Goal: Use online tool/utility: Utilize a website feature to perform a specific function

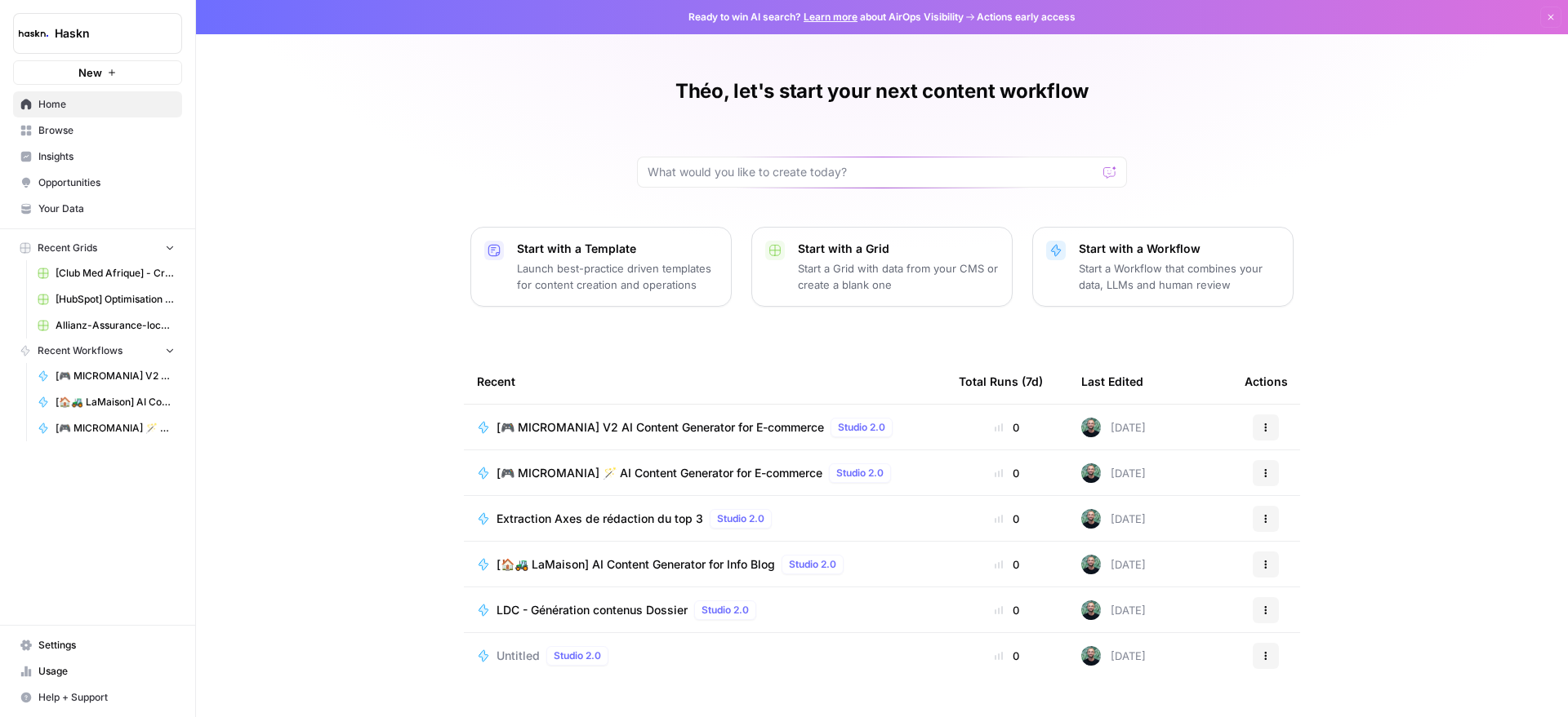
click at [597, 511] on span "Extraction Axes de rédaction du top 3" at bounding box center [600, 518] width 207 height 16
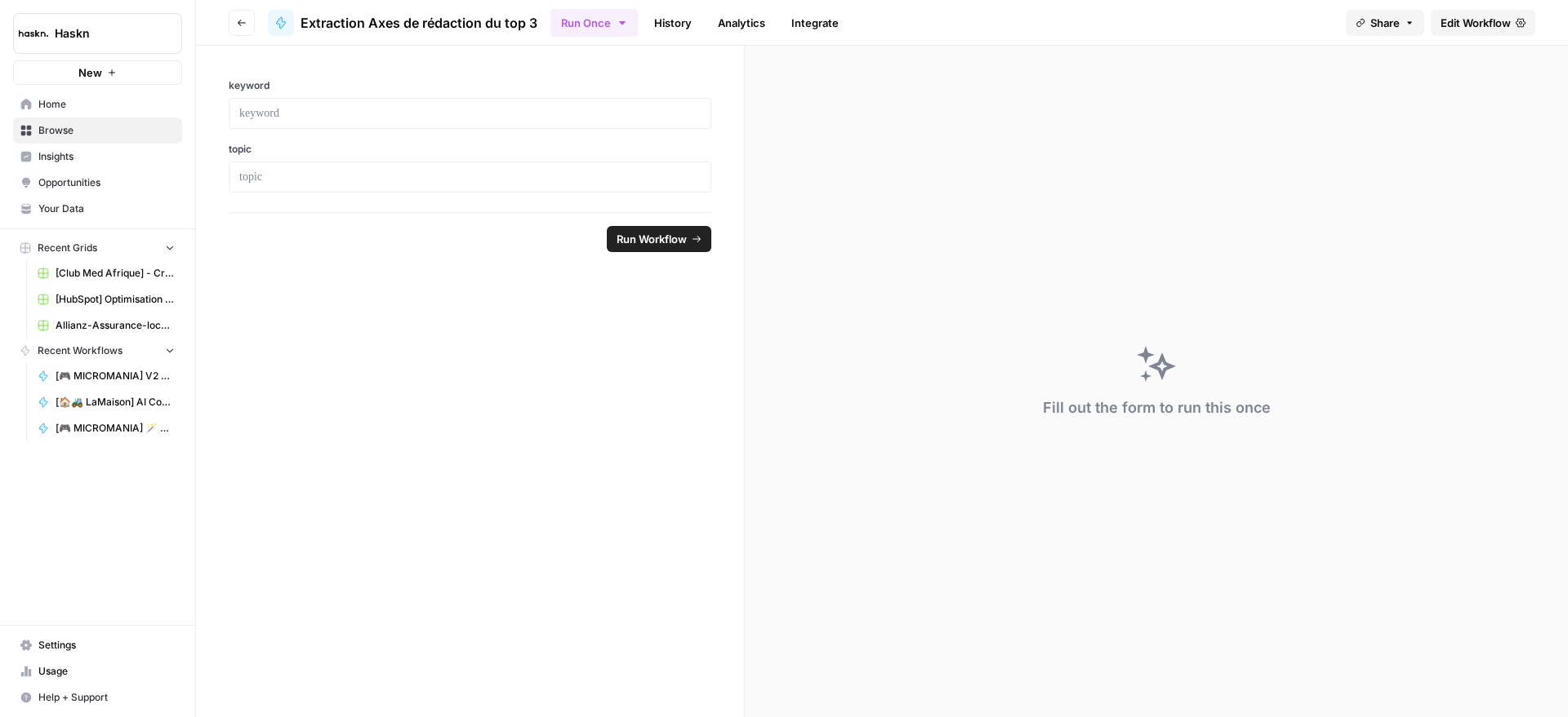
click at [1462, 16] on span "Edit Workflow" at bounding box center [1475, 23] width 70 height 16
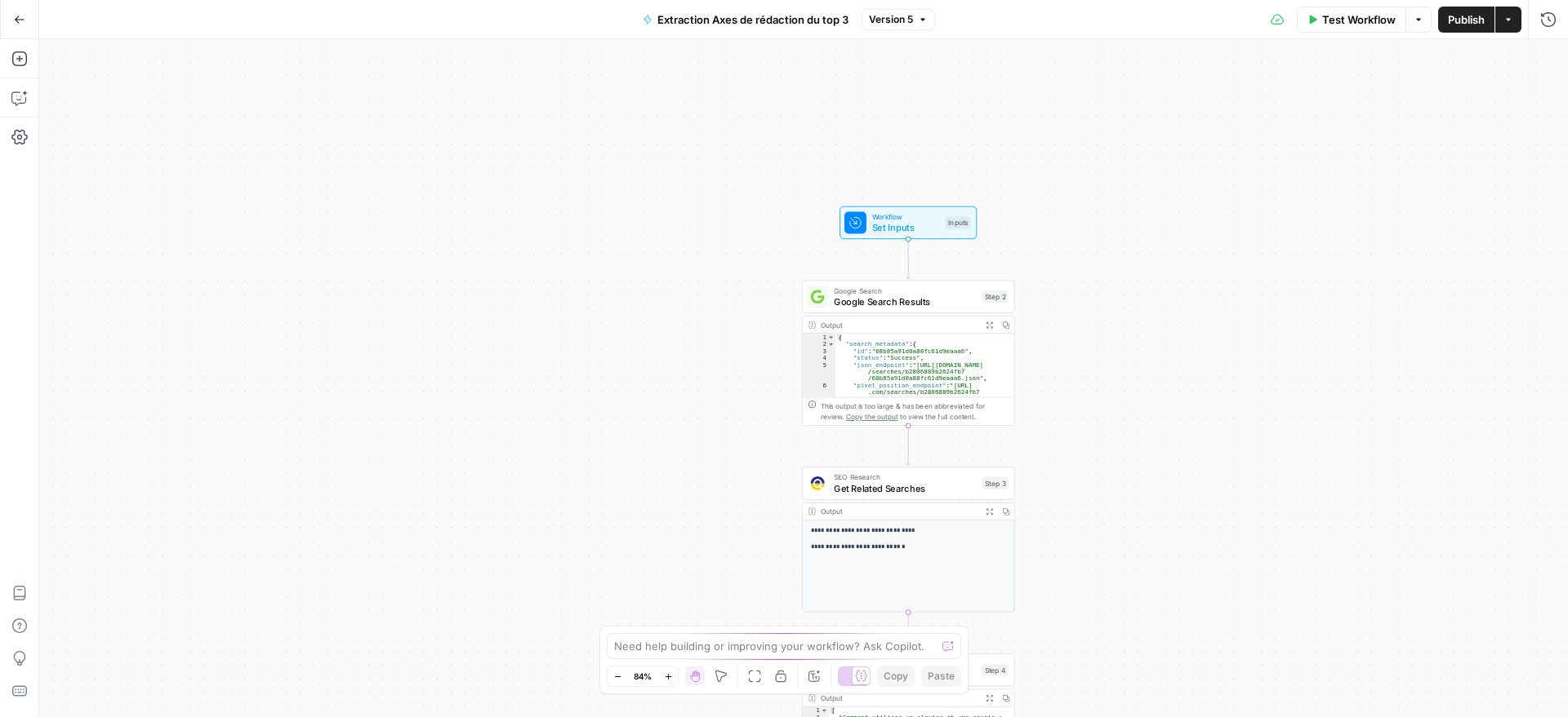
scroll to position [61, 0]
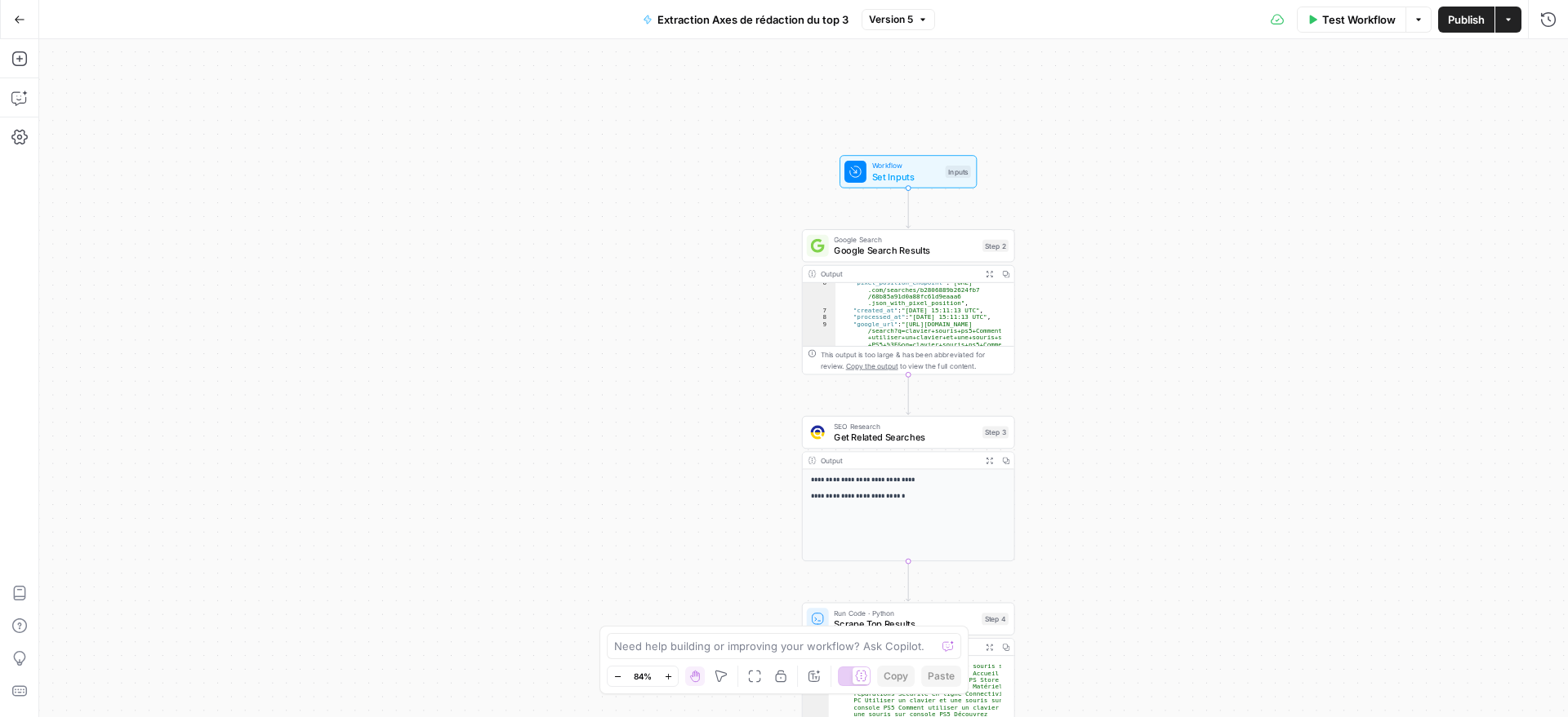
click at [1326, 19] on span "Test Workflow" at bounding box center [1359, 19] width 74 height 16
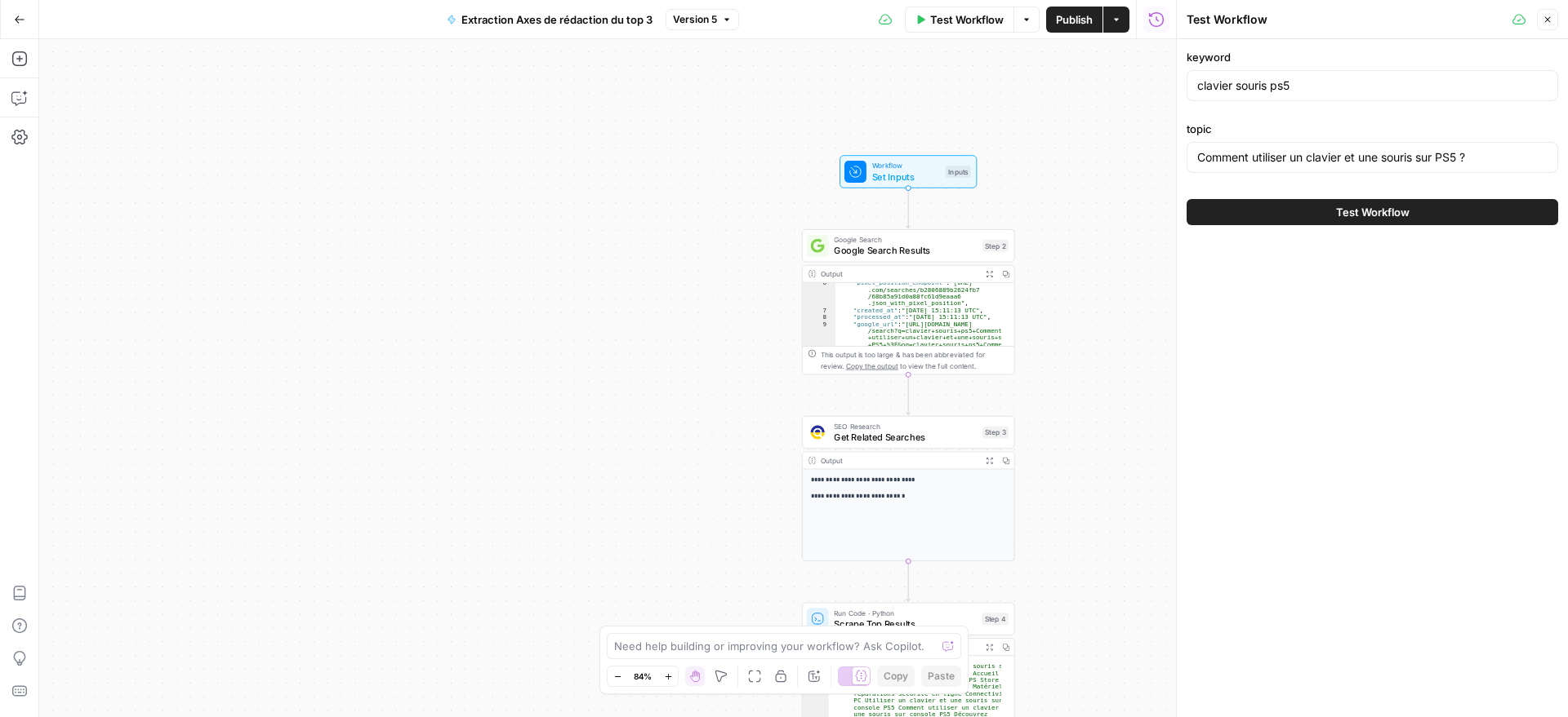
click at [1360, 225] on div "Test Workflow" at bounding box center [1372, 213] width 372 height 46
click at [1355, 221] on button "Test Workflow" at bounding box center [1372, 212] width 372 height 26
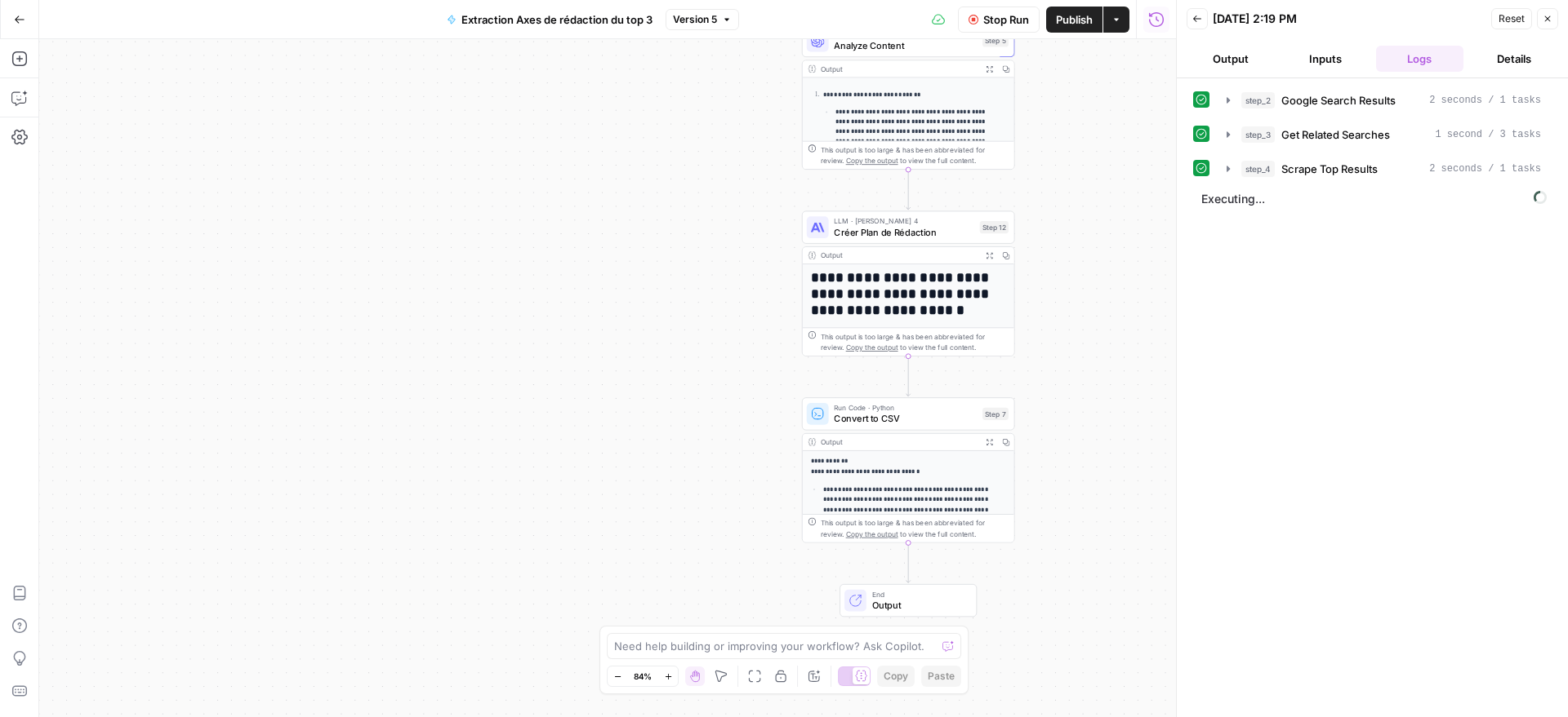
scroll to position [102, 0]
click at [1230, 174] on icon "button" at bounding box center [1227, 168] width 13 height 13
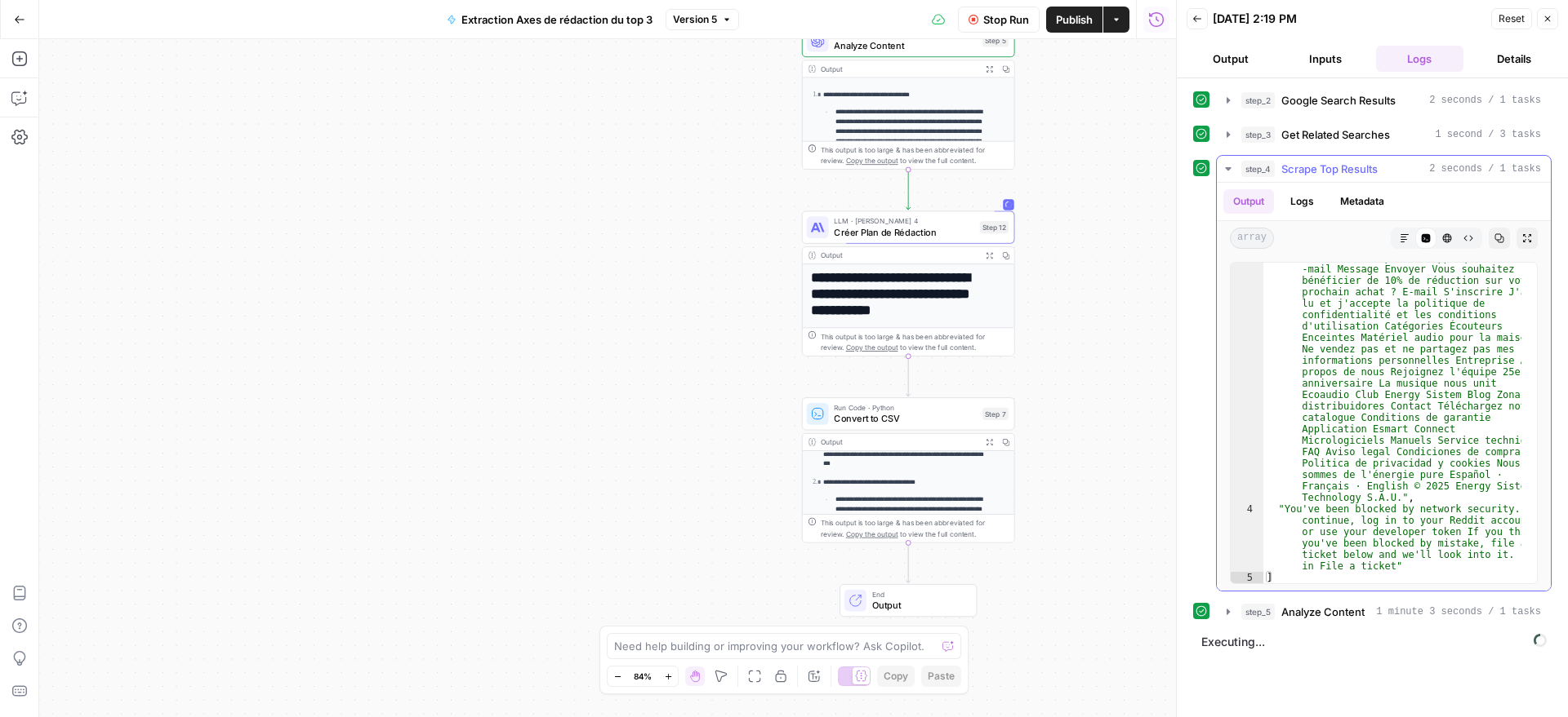
scroll to position [2947, 0]
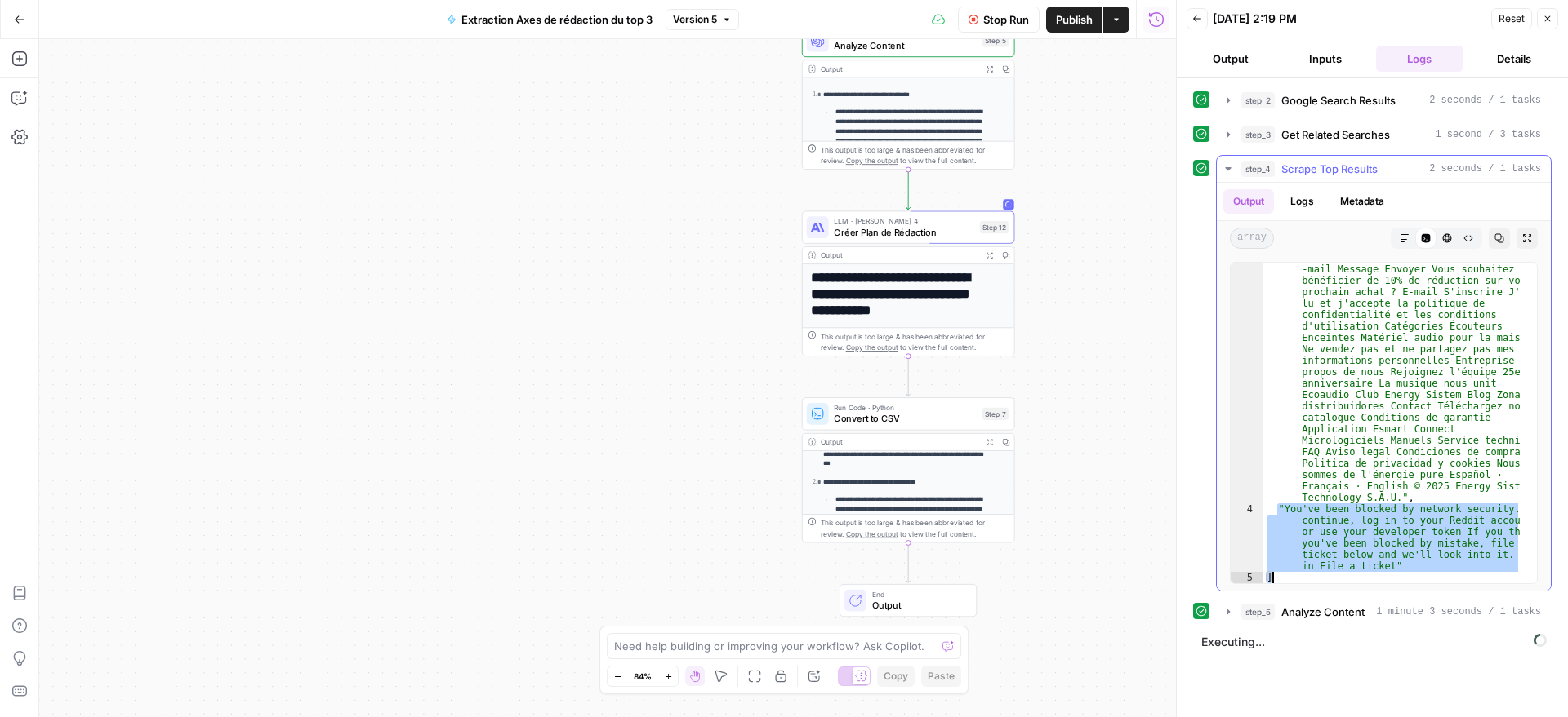
drag, startPoint x: 1278, startPoint y: 505, endPoint x: 1402, endPoint y: 577, distance: 143.4
type textarea "**********"
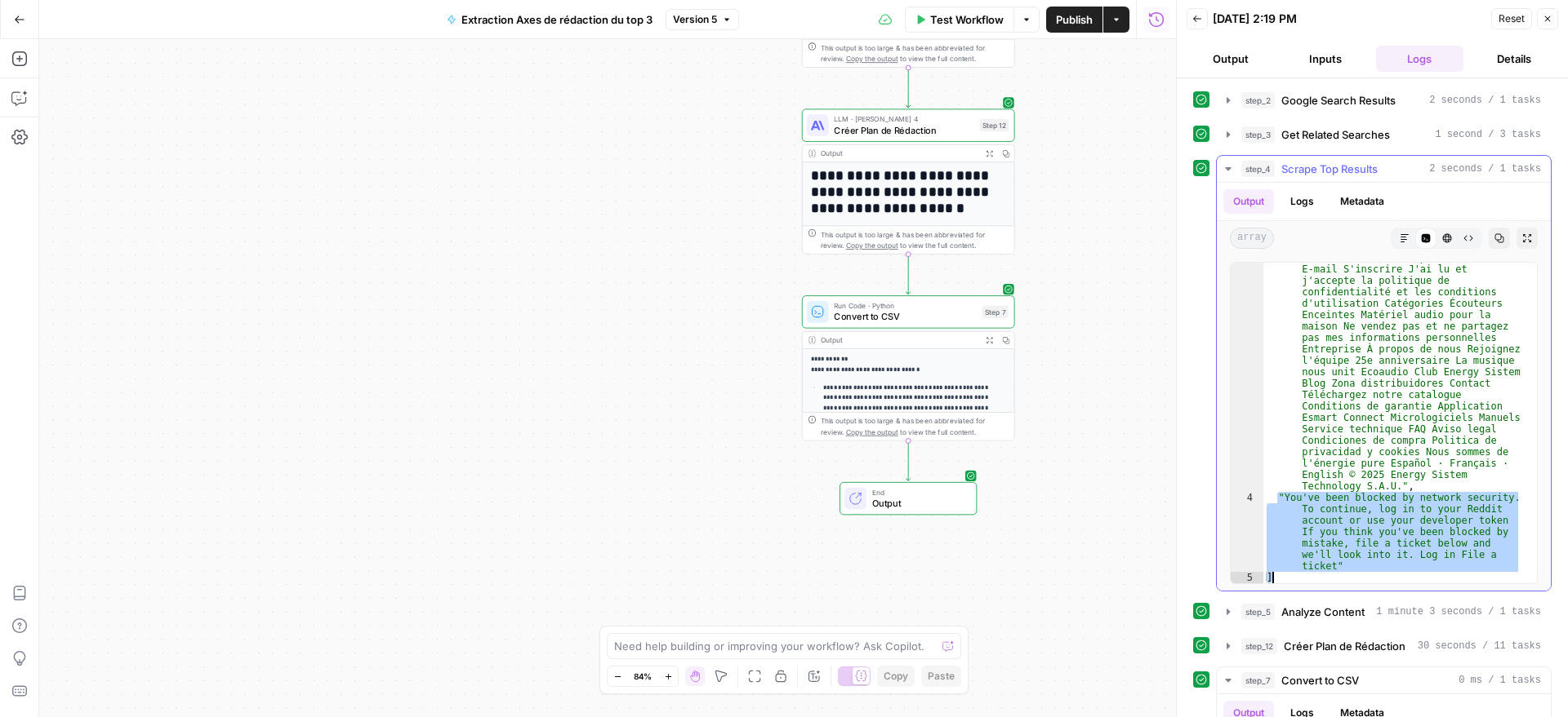
scroll to position [3209, 0]
click at [1221, 681] on icon "button" at bounding box center [1227, 680] width 13 height 13
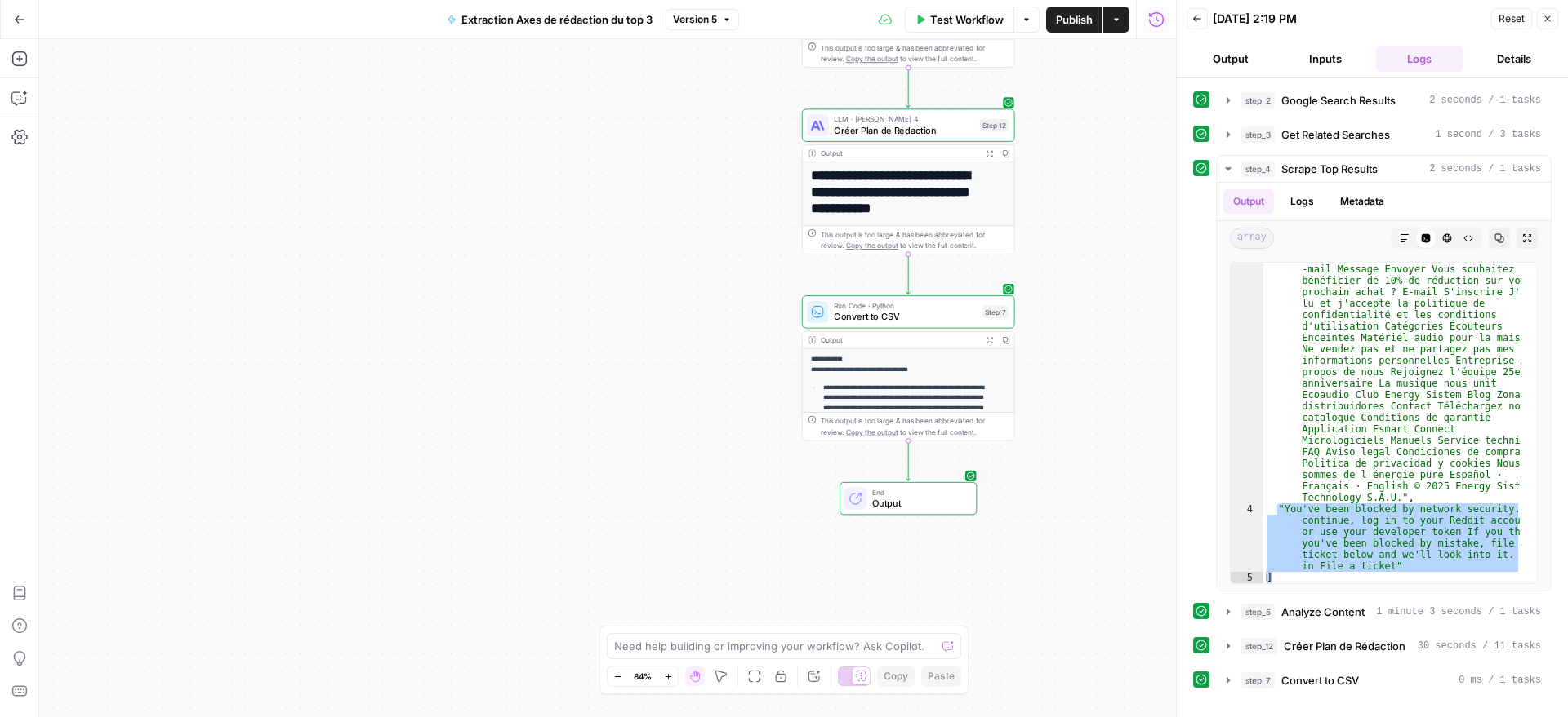
scroll to position [2947, 0]
click at [1228, 168] on icon "button" at bounding box center [1227, 169] width 5 height 4
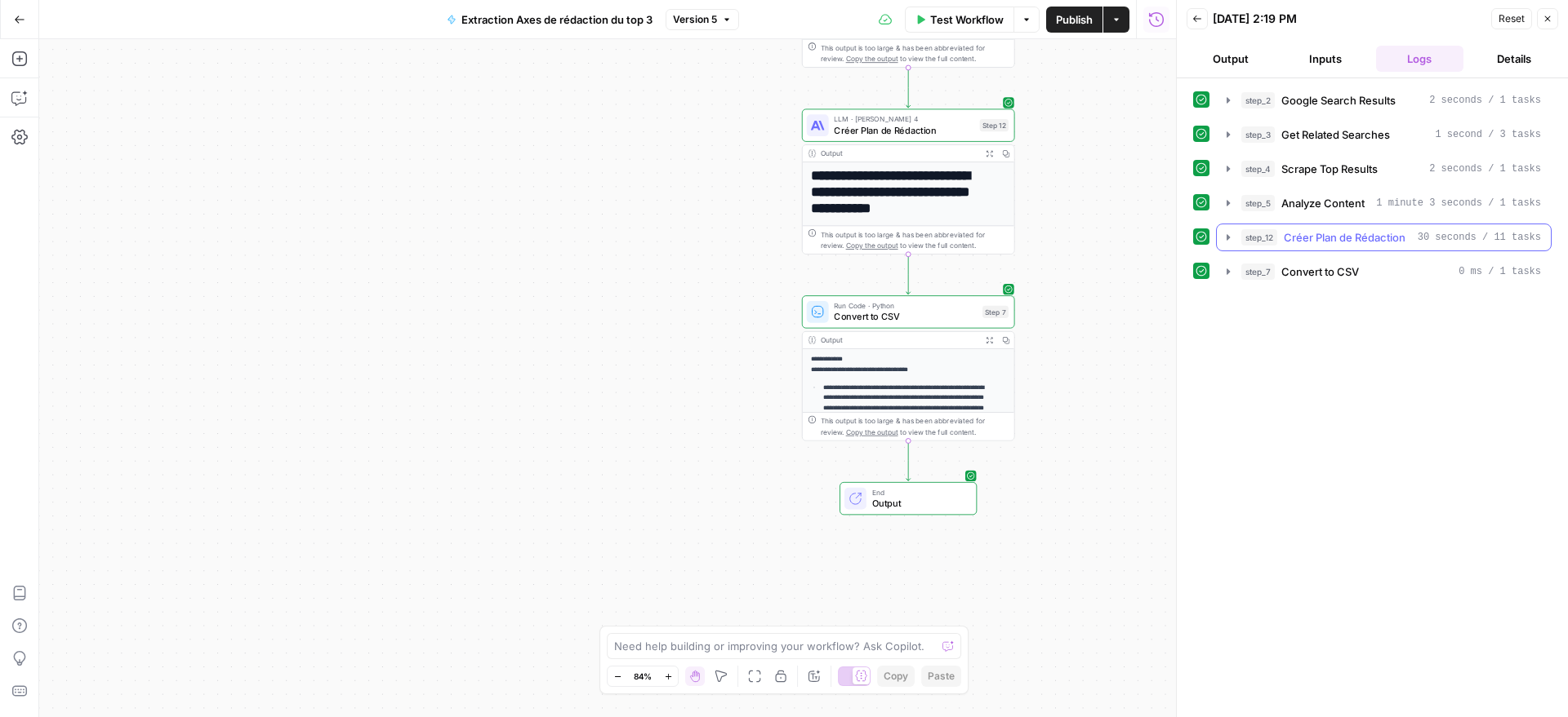
click at [1229, 236] on icon "button" at bounding box center [1228, 237] width 4 height 5
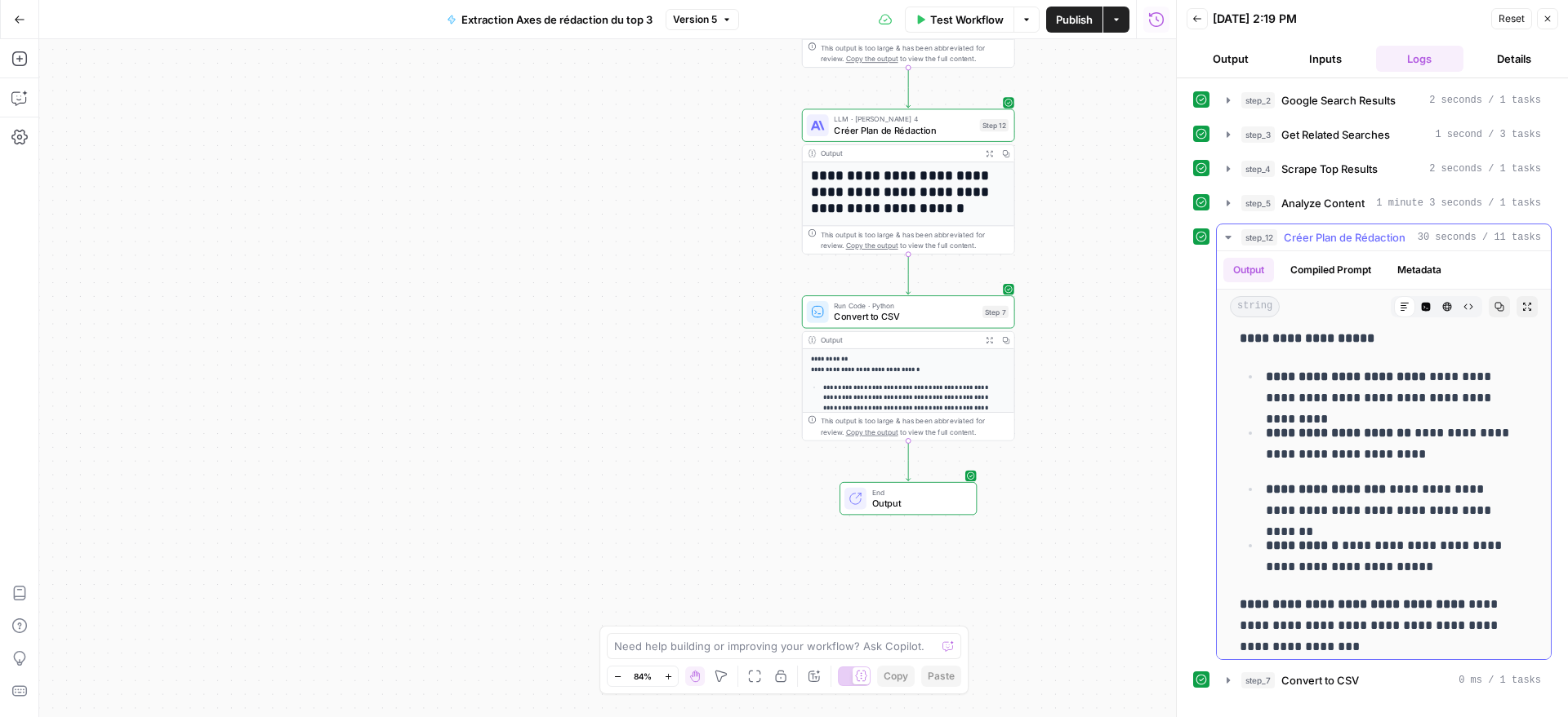
scroll to position [6017, 0]
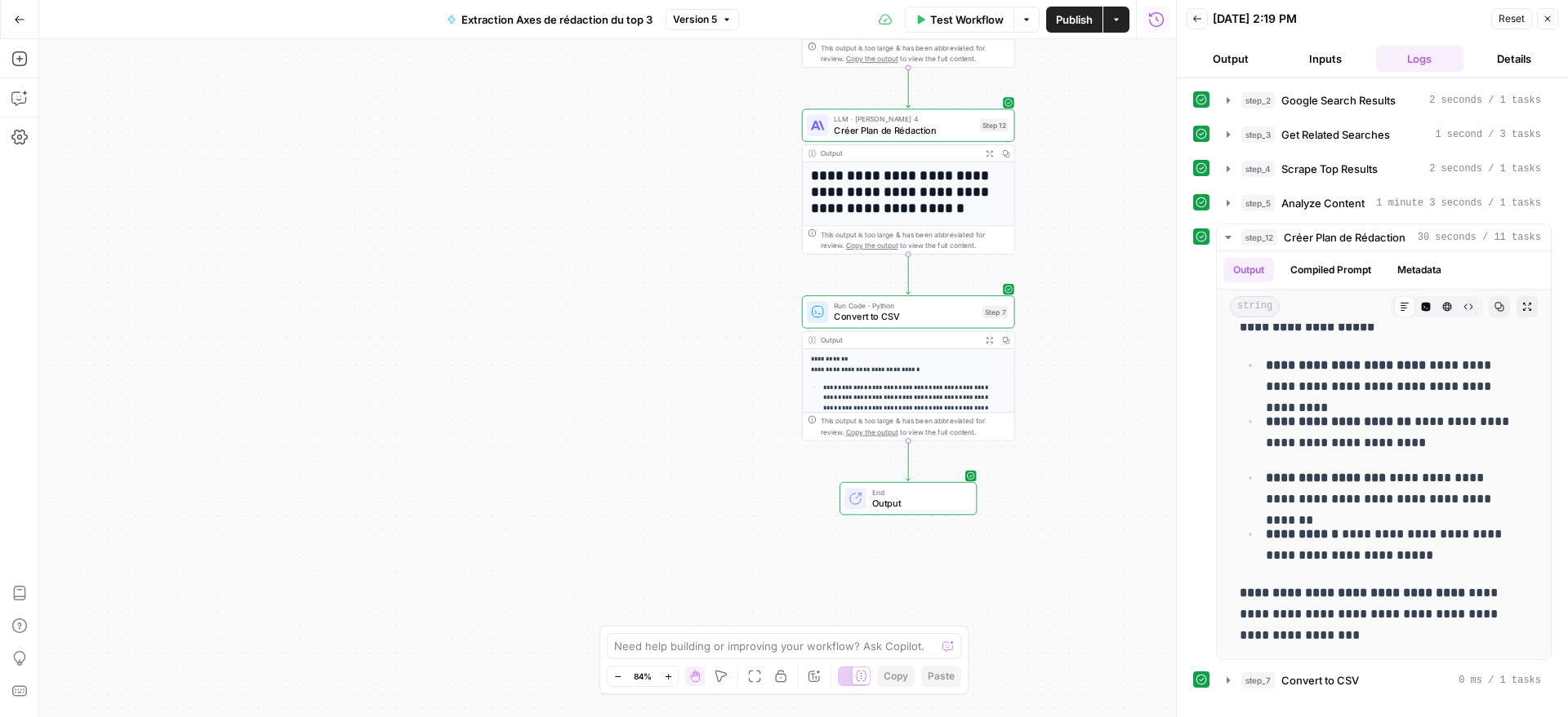
click at [29, 26] on button "Go Back" at bounding box center [20, 19] width 29 height 29
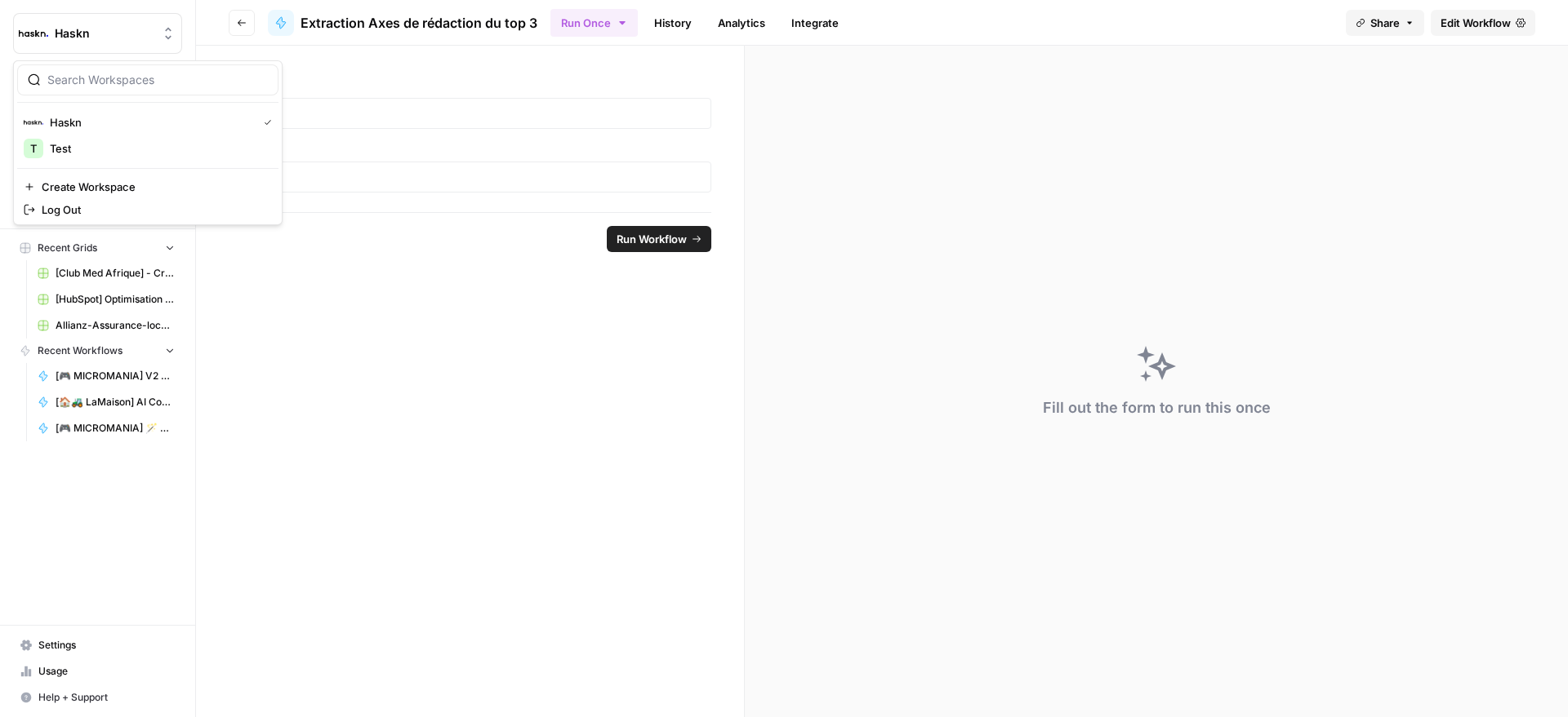
click at [45, 24] on img "Workspace: Haskn" at bounding box center [33, 33] width 29 height 29
click at [66, 120] on span "Haskn" at bounding box center [150, 122] width 200 height 16
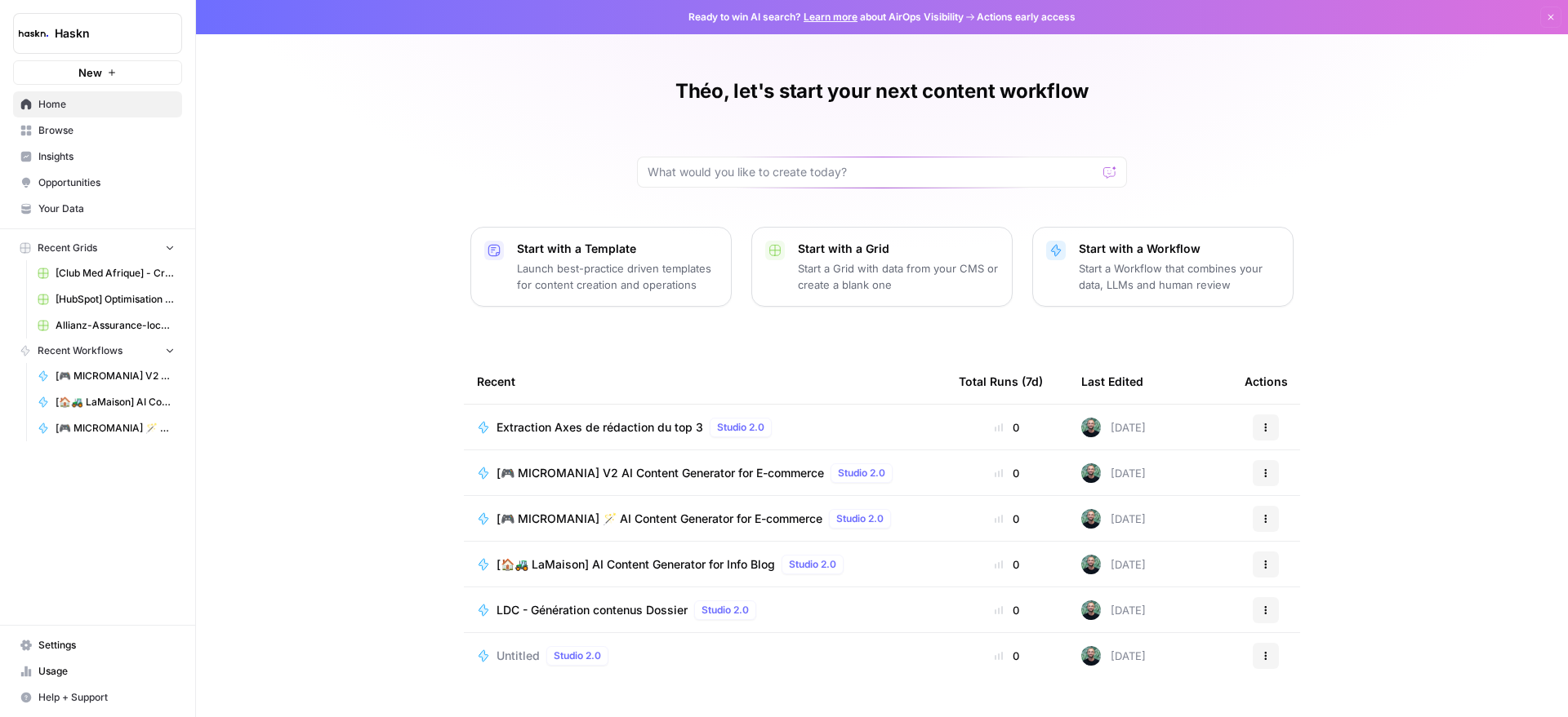
click at [661, 473] on span "[🎮 MICROMANIA] V2 AI Content Generator for E-commerce" at bounding box center [660, 473] width 327 height 16
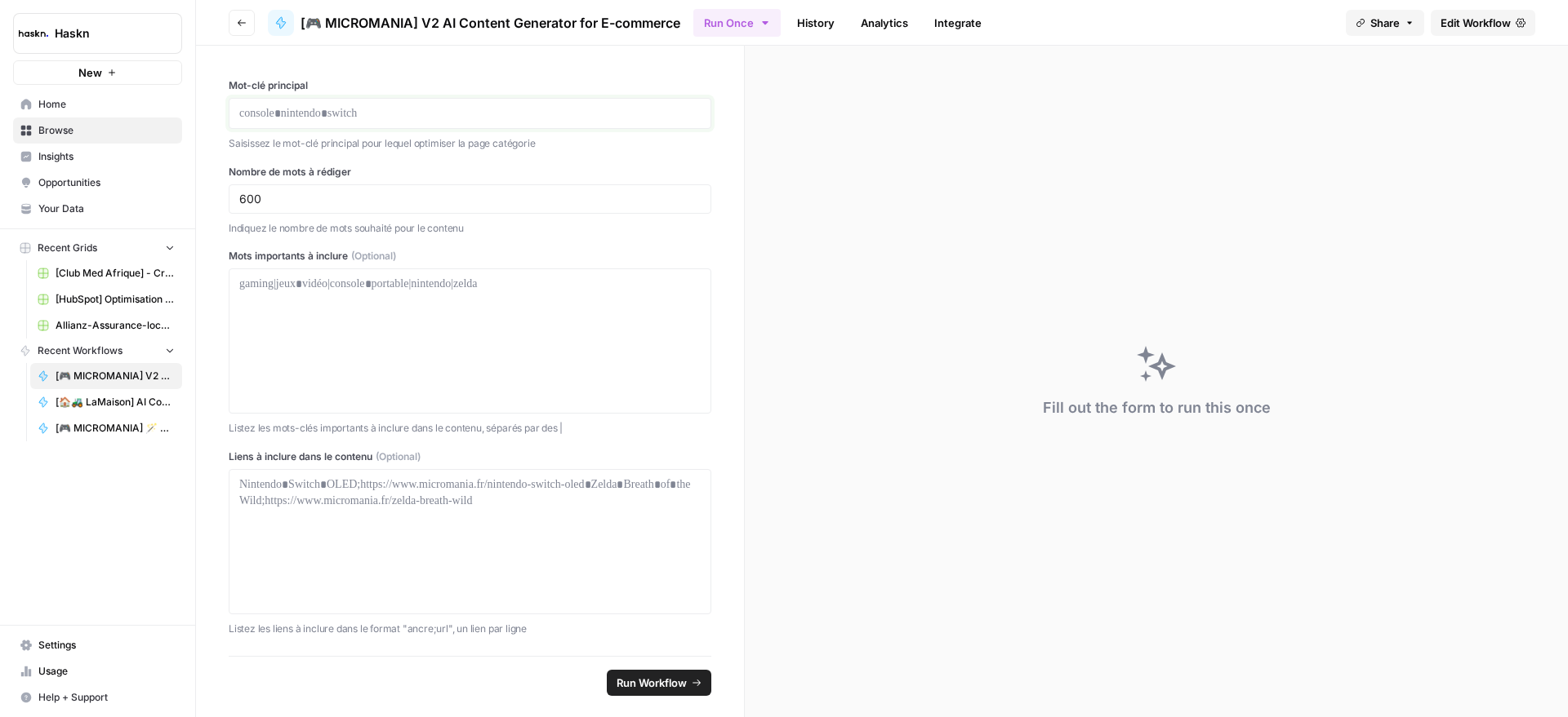
click at [353, 119] on p at bounding box center [470, 113] width 461 height 16
click at [506, 221] on p "Indiquez le nombre de mots souhaité pour le contenu" at bounding box center [470, 229] width 482 height 16
click at [504, 208] on div "600" at bounding box center [470, 199] width 482 height 29
click at [532, 253] on label "Mots importants à inclure (Optional)" at bounding box center [470, 256] width 482 height 15
click at [398, 315] on div at bounding box center [470, 340] width 461 height 130
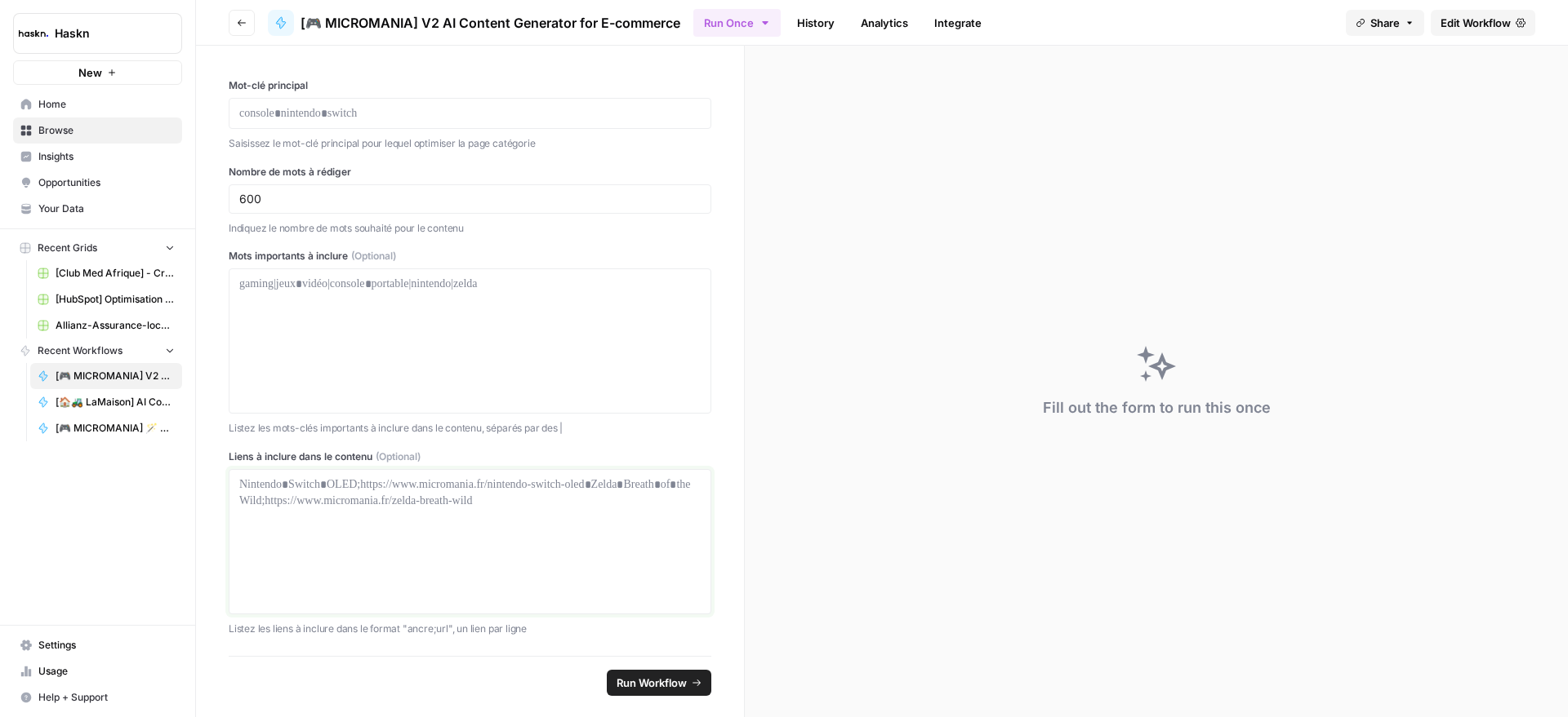
click at [586, 507] on div at bounding box center [470, 542] width 461 height 130
click at [696, 691] on button "Run Workflow" at bounding box center [659, 682] width 105 height 26
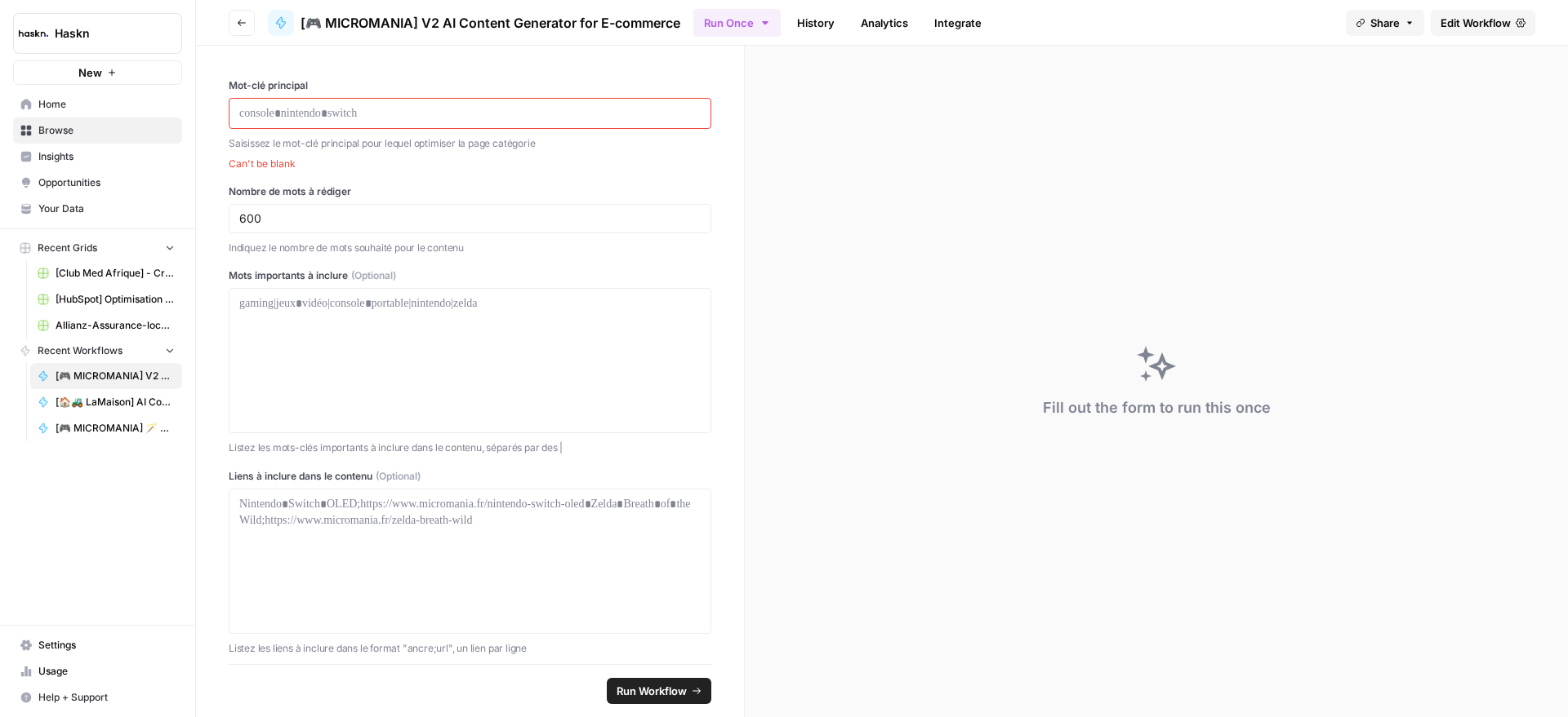
click at [292, 129] on div "Mot-clé principal Saisissez le mot-clé principal pour lequel optimiser la page …" at bounding box center [470, 124] width 482 height 93
click at [405, 112] on p at bounding box center [470, 113] width 461 height 16
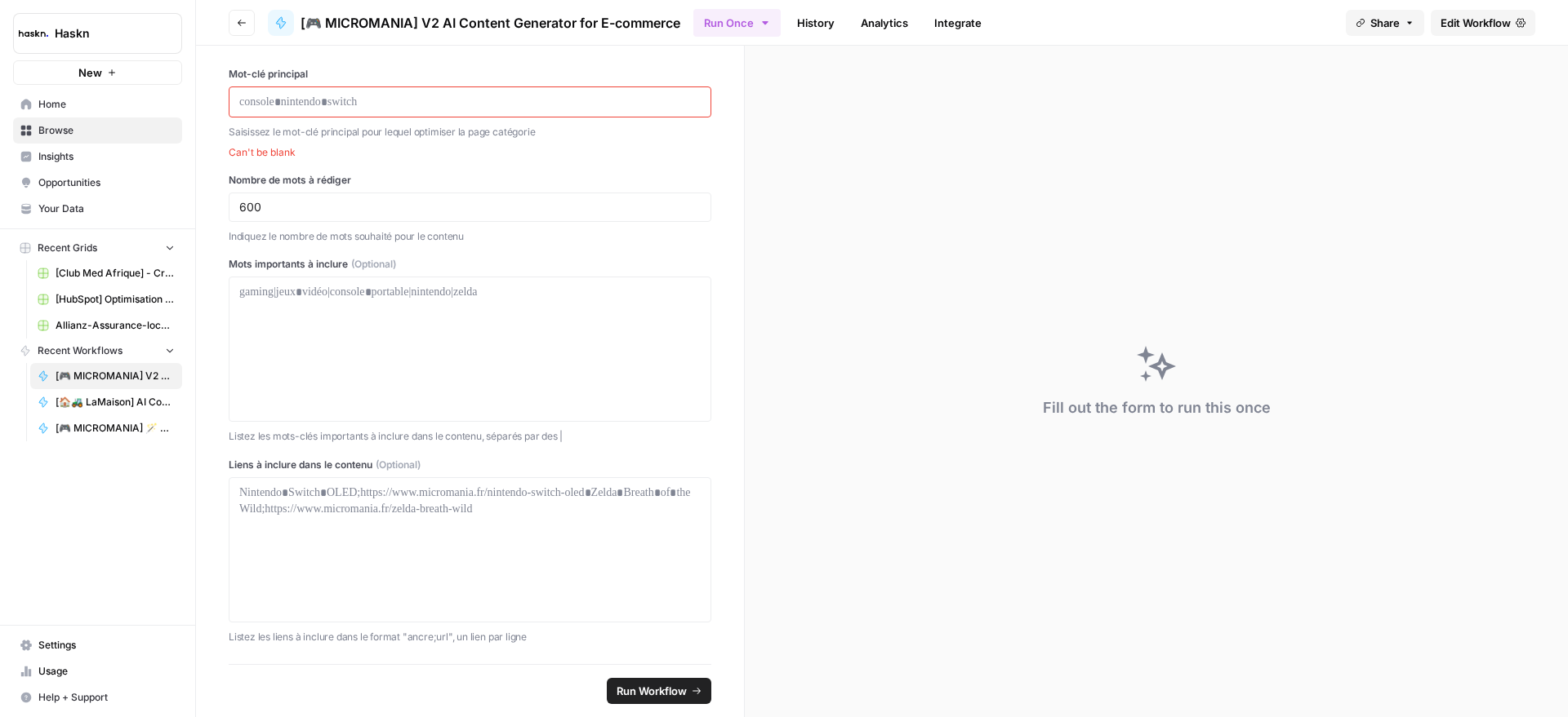
click at [1493, 20] on span "Edit Workflow" at bounding box center [1475, 23] width 70 height 16
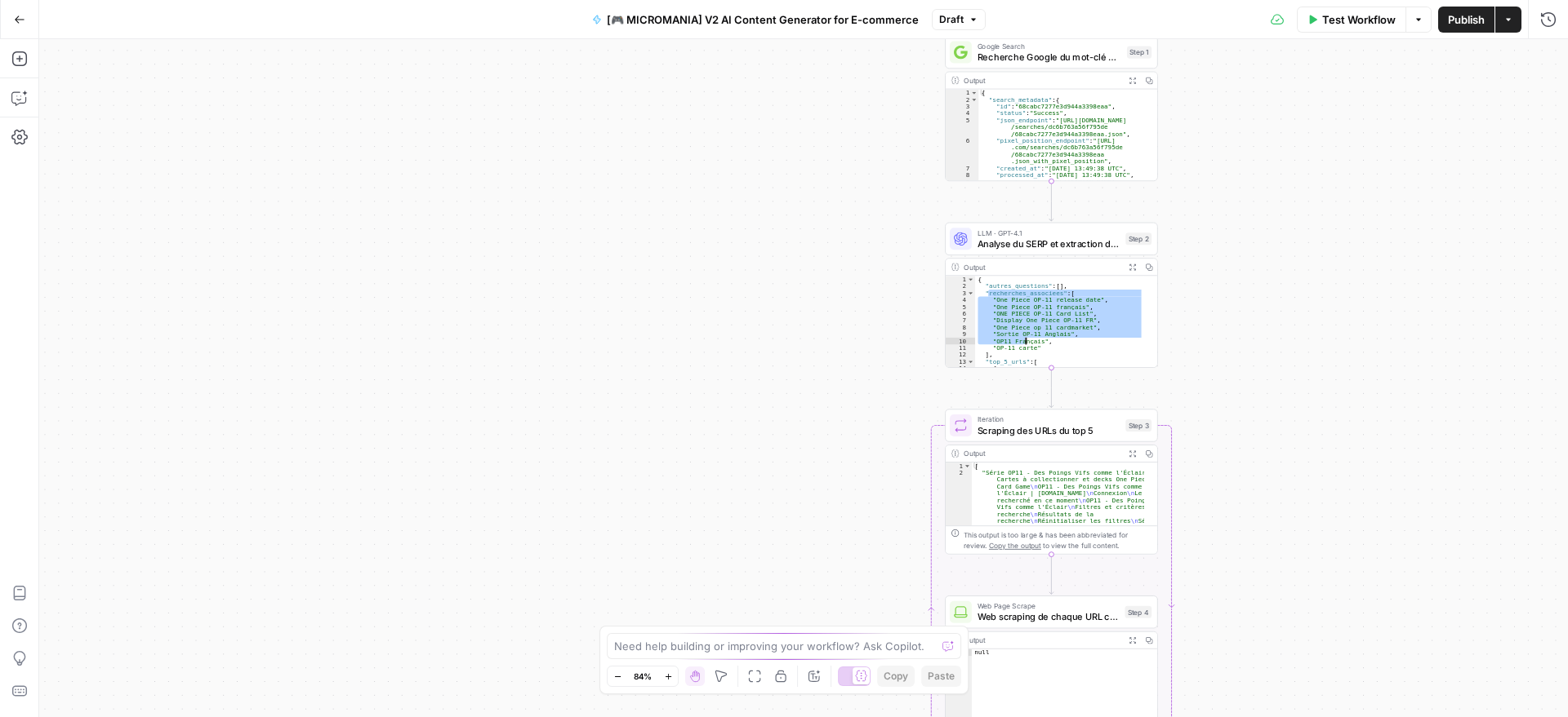
drag, startPoint x: 993, startPoint y: 297, endPoint x: 1033, endPoint y: 352, distance: 68.0
click at [1033, 352] on div "{ "autres_questions" : [ ] , "recherches_associees" : [ "One Piece OP-11 releas…" at bounding box center [1059, 331] width 169 height 112
type textarea "**********"
